Goal: Transaction & Acquisition: Purchase product/service

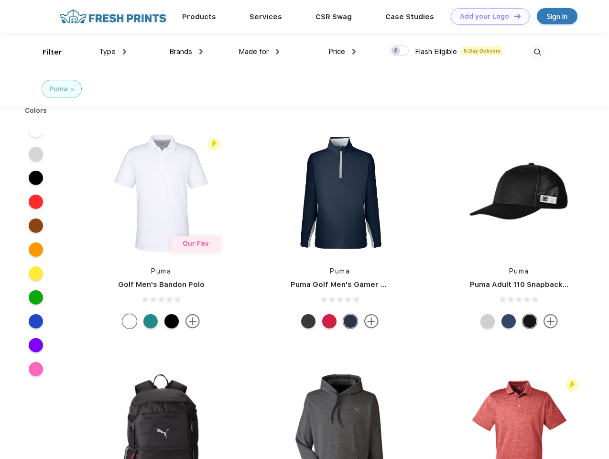
click at [487, 16] on link "Add your Logo Design Tool" at bounding box center [490, 16] width 79 height 17
click at [0, 0] on div "Design Tool" at bounding box center [0, 0] width 0 height 0
click at [513, 16] on link "Add your Logo Design Tool" at bounding box center [490, 16] width 79 height 17
click at [46, 52] on div "Filter" at bounding box center [53, 52] width 20 height 11
click at [113, 52] on span "Type" at bounding box center [107, 51] width 17 height 9
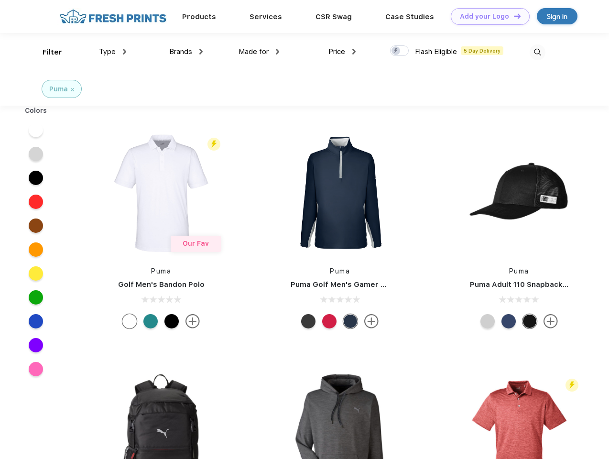
click at [186, 52] on span "Brands" at bounding box center [180, 51] width 23 height 9
click at [259, 52] on span "Made for" at bounding box center [254, 51] width 30 height 9
click at [342, 52] on span "Price" at bounding box center [337, 51] width 17 height 9
click at [400, 51] on div at bounding box center [399, 50] width 19 height 11
click at [396, 51] on input "checkbox" at bounding box center [393, 48] width 6 height 6
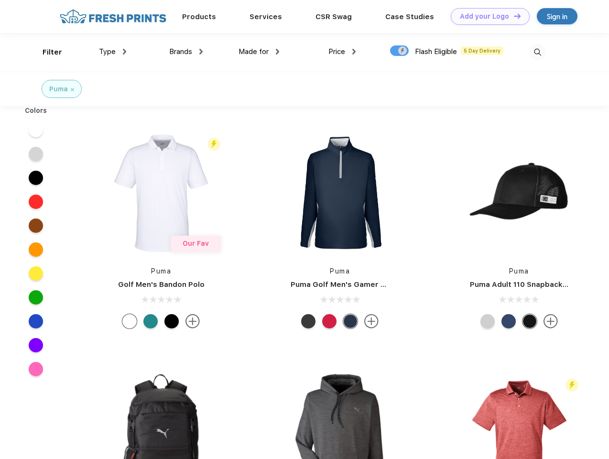
click at [538, 52] on img at bounding box center [538, 52] width 16 height 16
